Goal: Go to known website: Go to known website

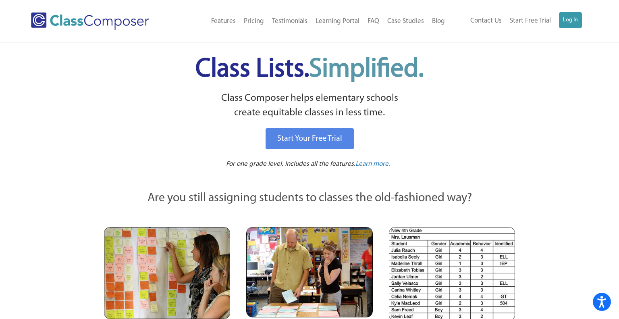
scroll to position [6, 0]
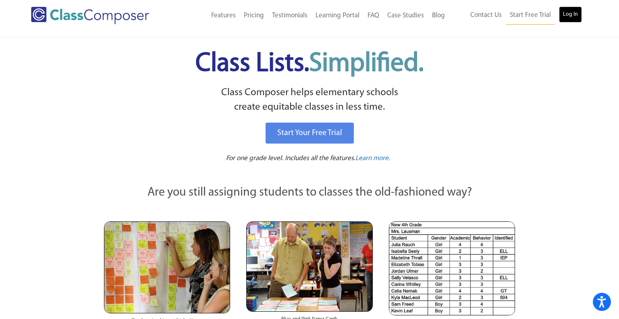
click at [576, 17] on link "Log In" at bounding box center [570, 14] width 23 height 16
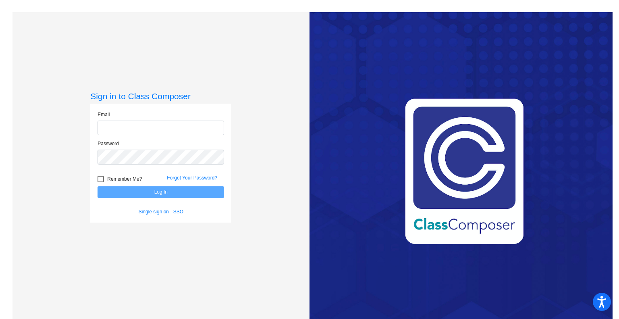
type input "acarkner@bethlehemschools.org"
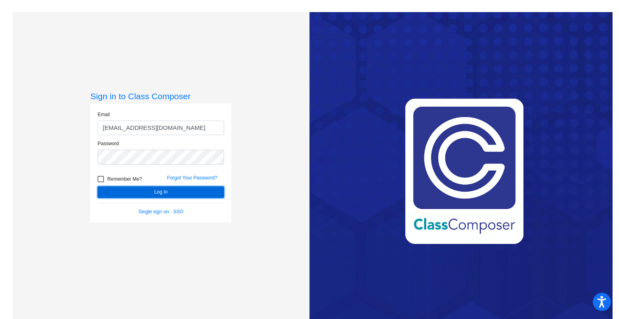
click at [151, 190] on button "Log In" at bounding box center [161, 192] width 127 height 12
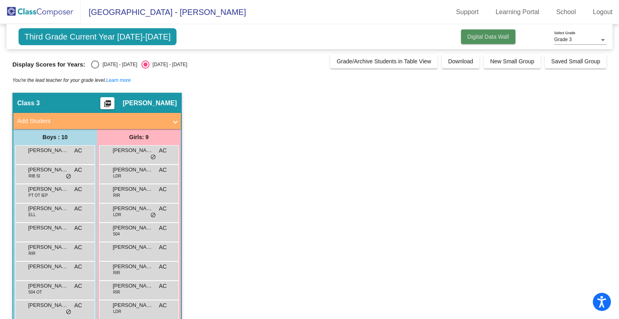
click at [483, 39] on button "Digital Data Wall" at bounding box center [488, 36] width 54 height 15
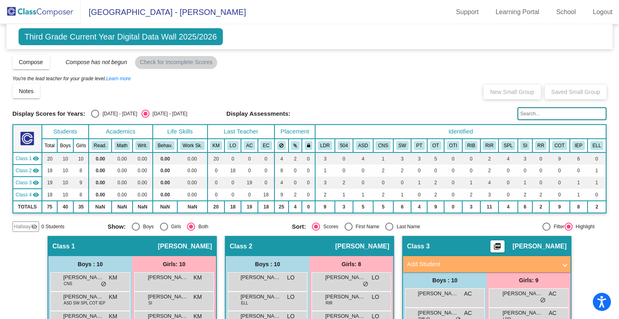
click at [151, 38] on span "Third Grade Current Year Digital Data Wall 2025/2026" at bounding box center [121, 36] width 204 height 17
